Goal: Check status

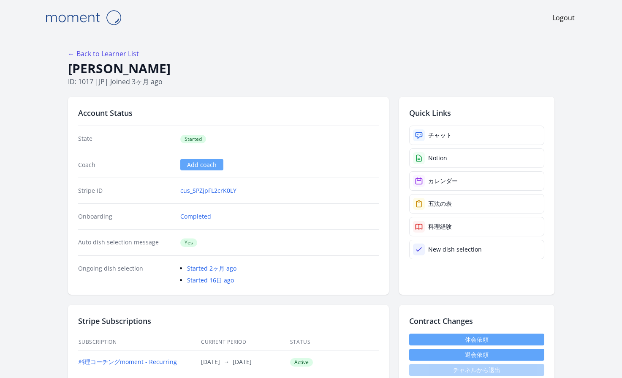
scroll to position [1257, 0]
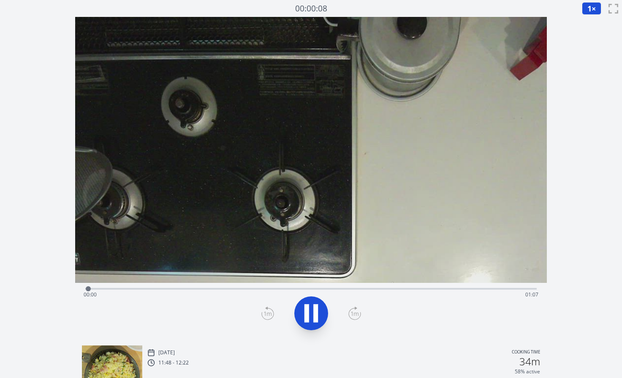
click at [497, 289] on div "Time elapsed: 00:00 Time remaining: 01:07" at bounding box center [312, 295] width 456 height 14
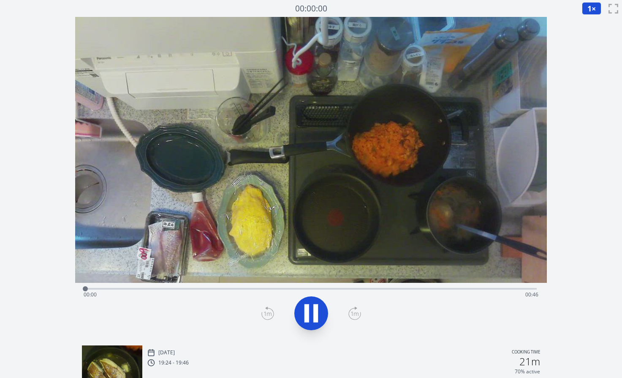
click at [416, 291] on div "Time elapsed: 00:00 Time remaining: 00:46" at bounding box center [312, 295] width 456 height 14
click at [468, 288] on div "Time elapsed: 00:33 Time remaining: 00:13" at bounding box center [312, 295] width 456 height 14
